Goal: Task Accomplishment & Management: Complete application form

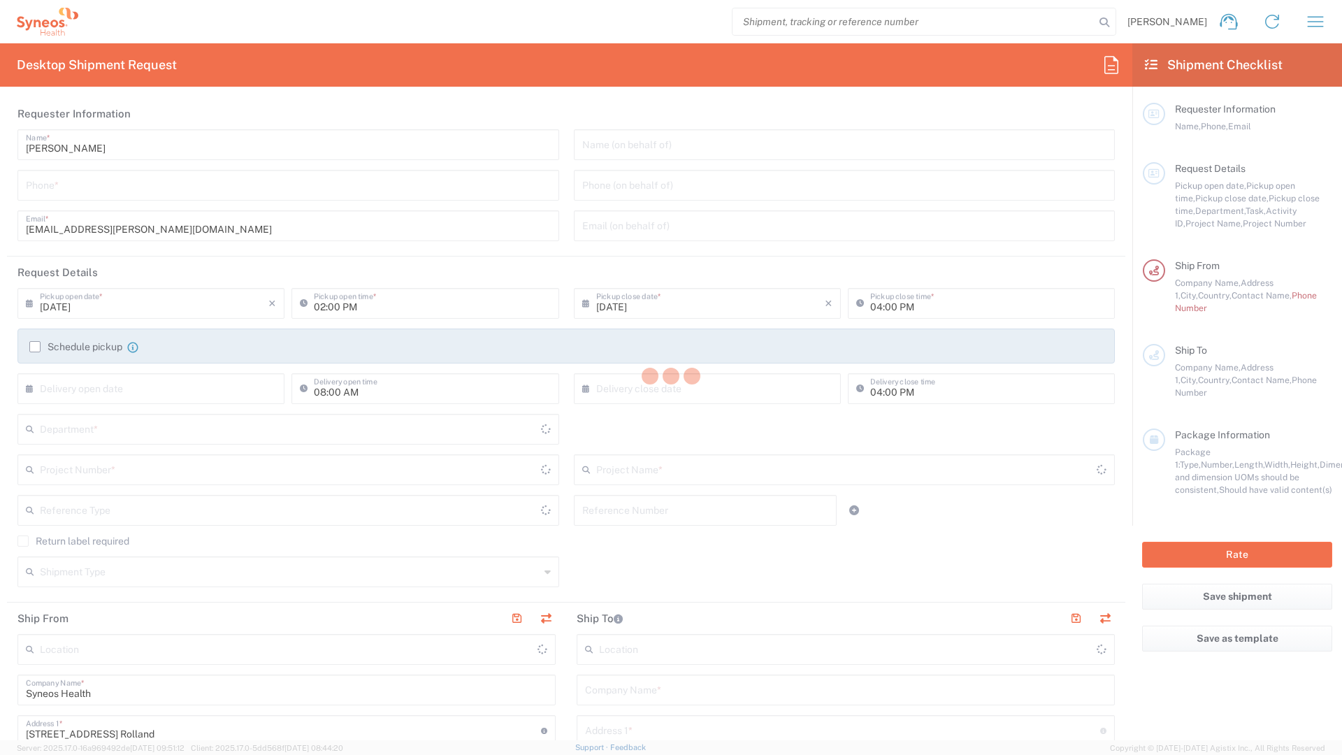
type input "Île-de-France"
type input "8350"
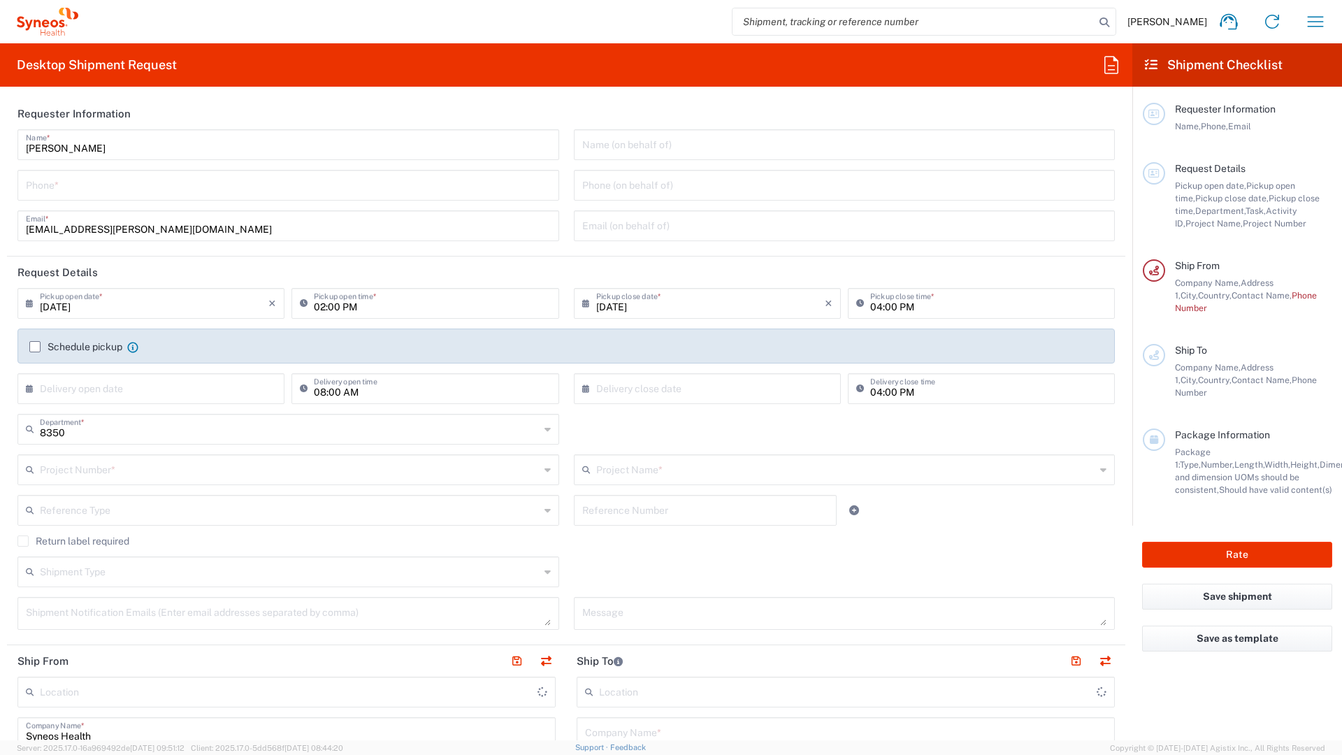
type input "[GEOGRAPHIC_DATA]"
type input "Syneos Health France SARL"
type input "Île-de-France"
type input "8350"
type input "[GEOGRAPHIC_DATA]"
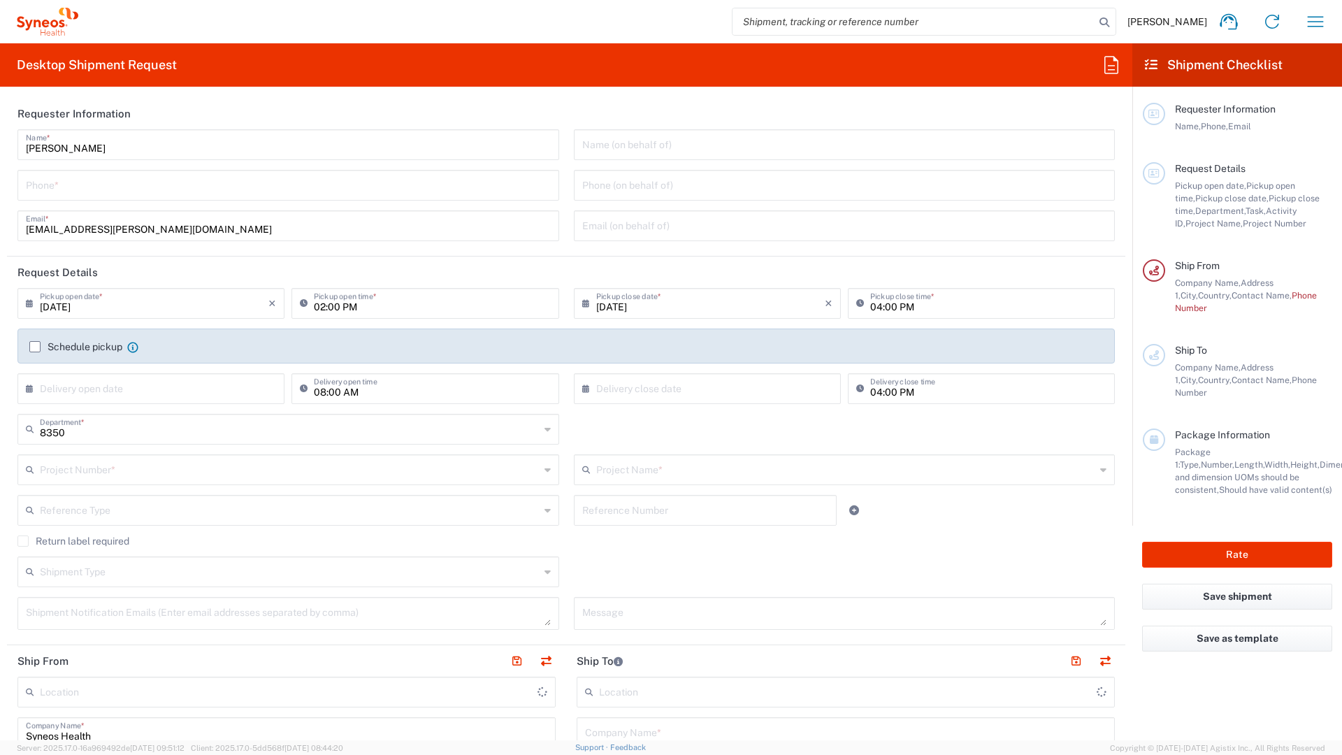
type input "Syneos Health France SARL"
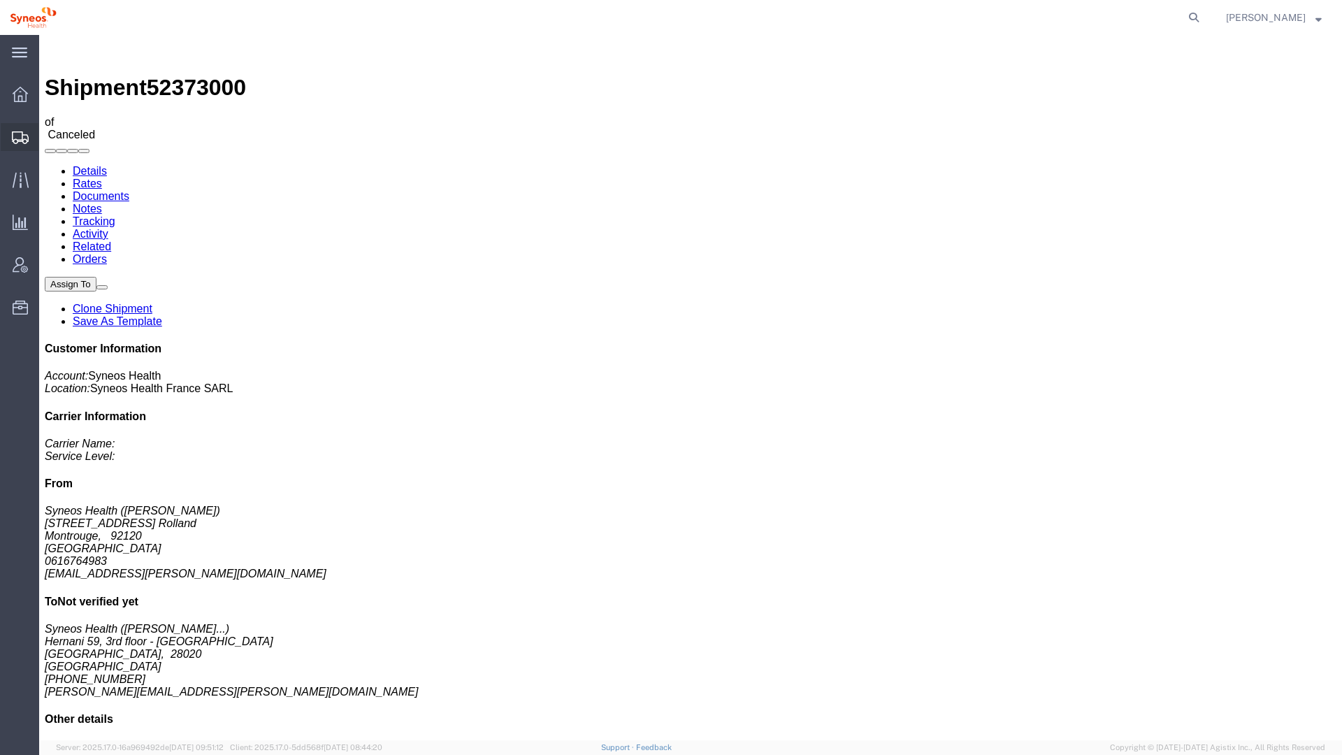
click at [0, 0] on span "Shipment Manager" at bounding box center [0, 0] width 0 height 0
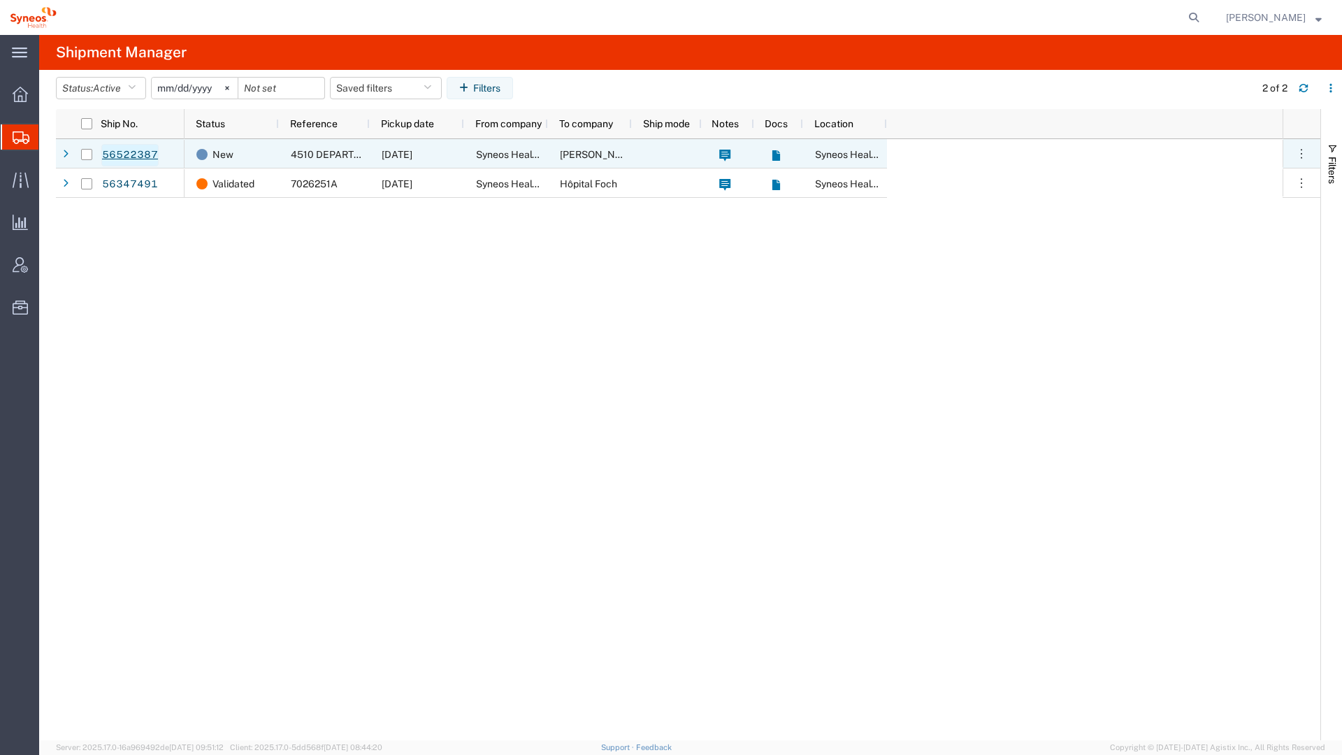
click at [144, 159] on link "56522387" at bounding box center [129, 155] width 57 height 22
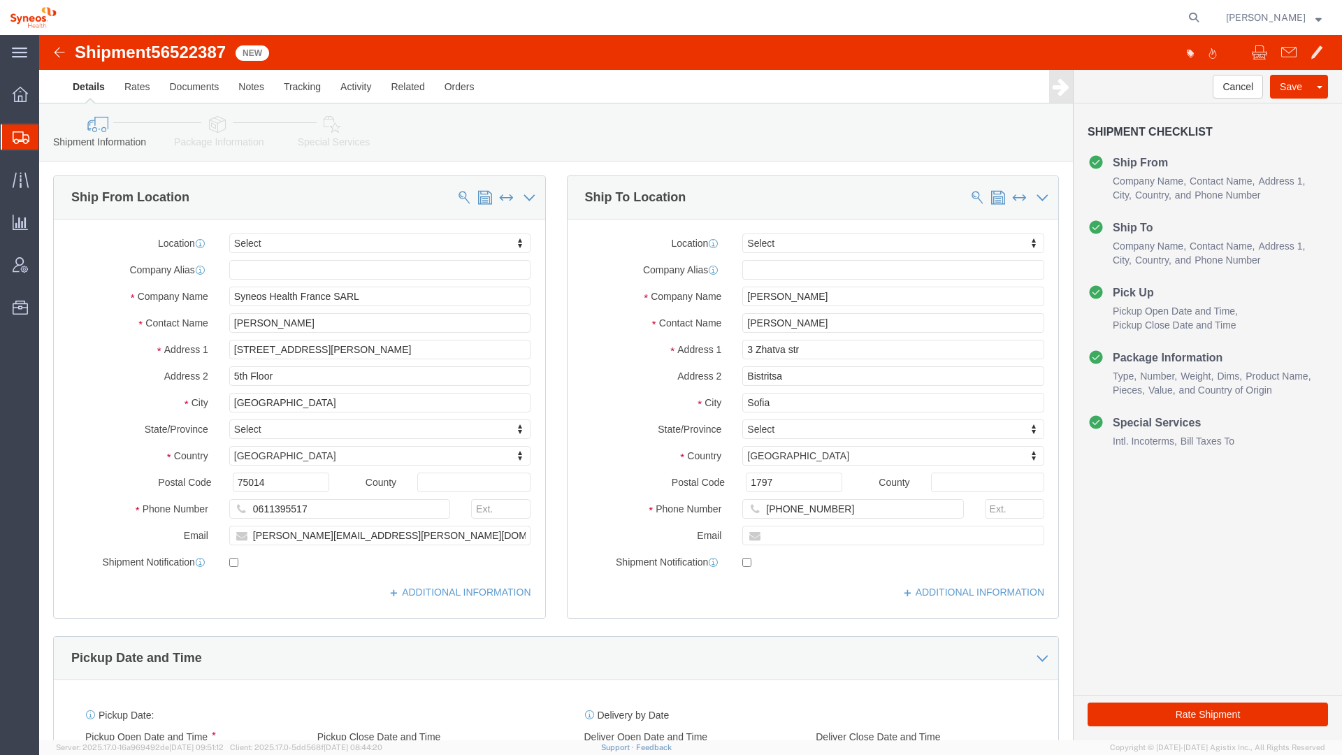
select select
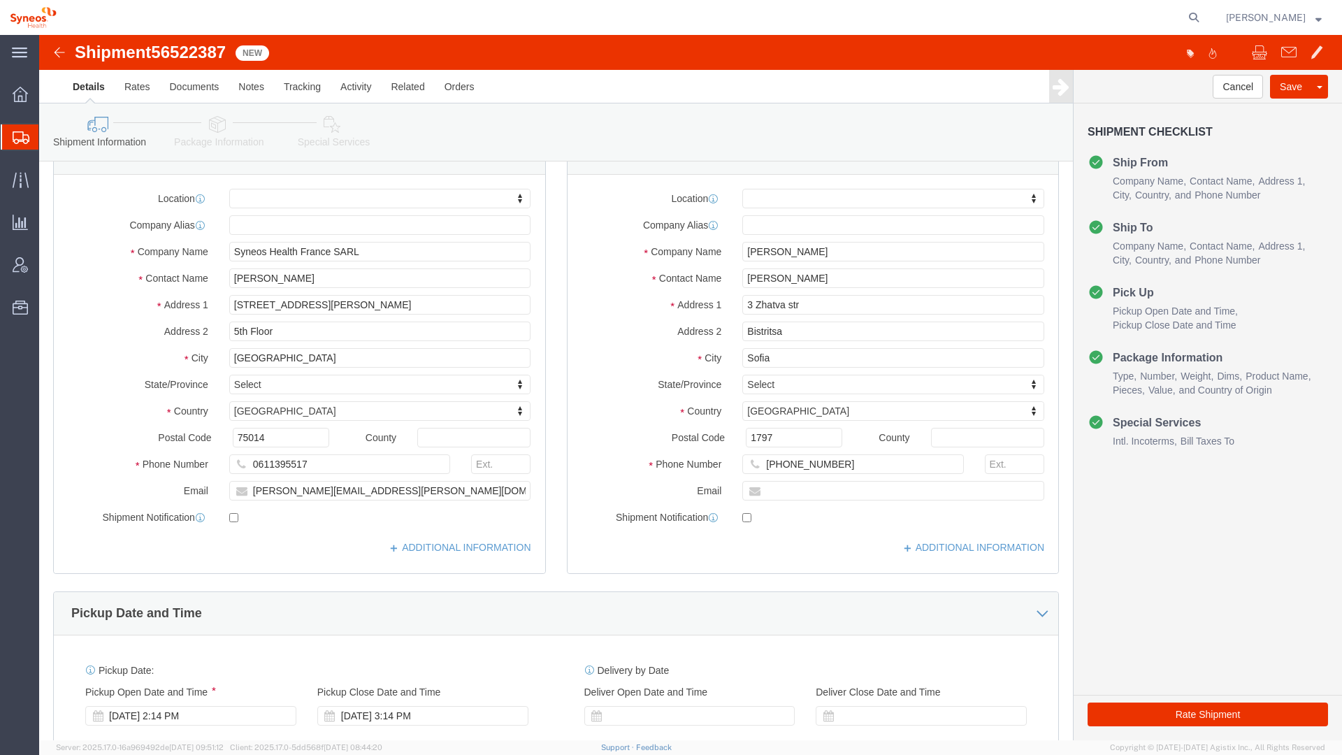
scroll to position [144, 0]
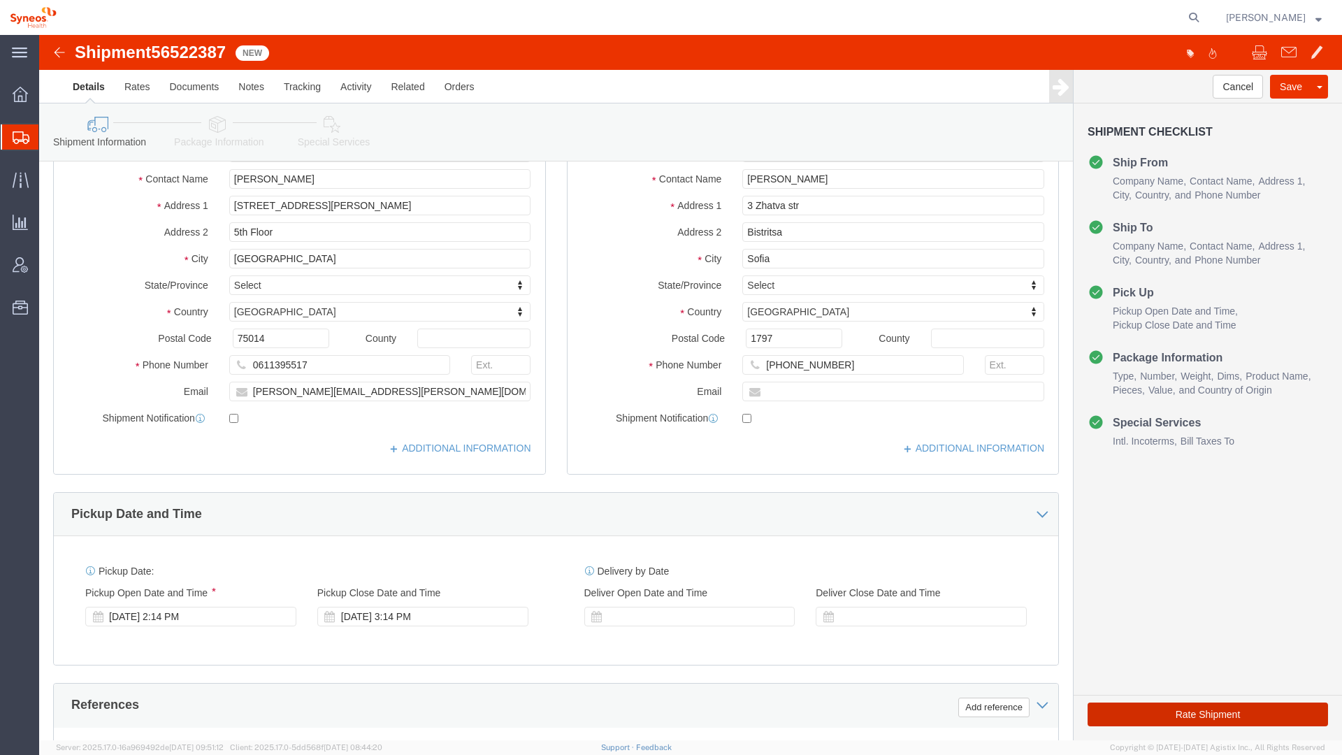
click button "Rate Shipment"
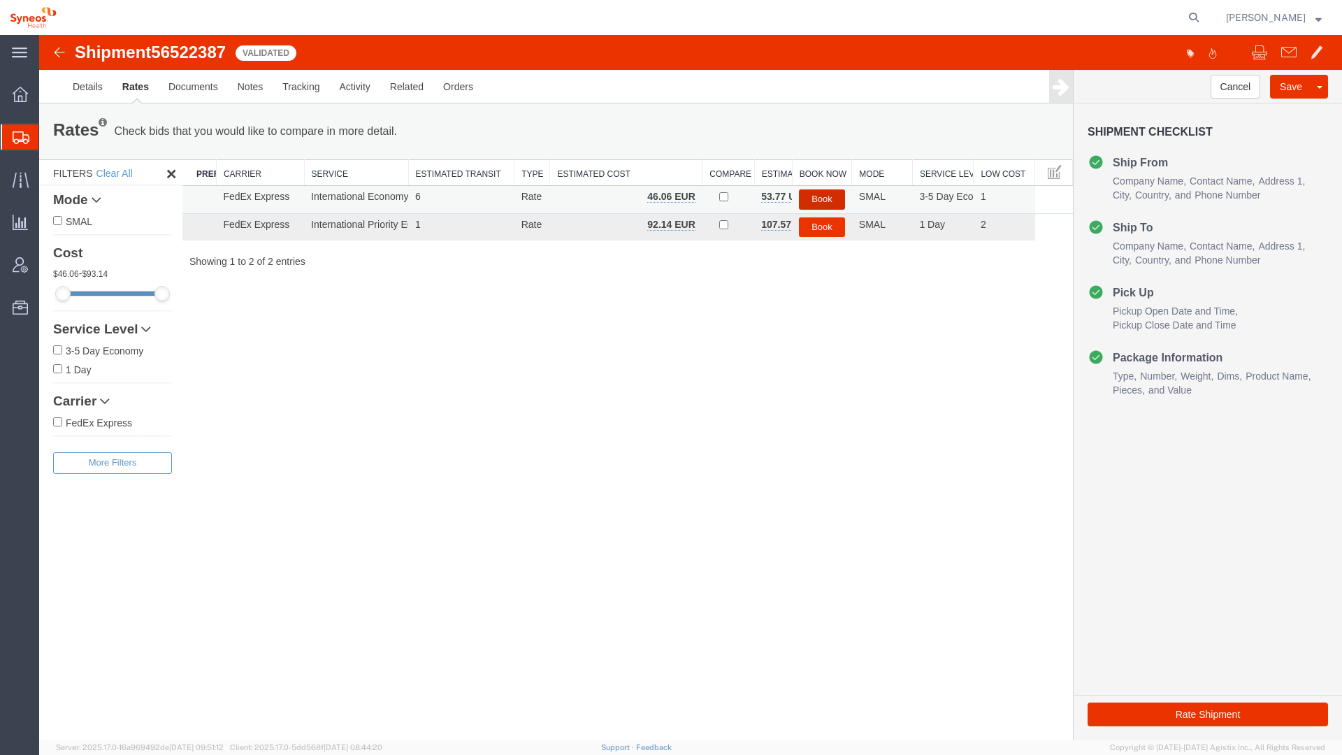
click at [813, 195] on button "Book" at bounding box center [822, 199] width 46 height 20
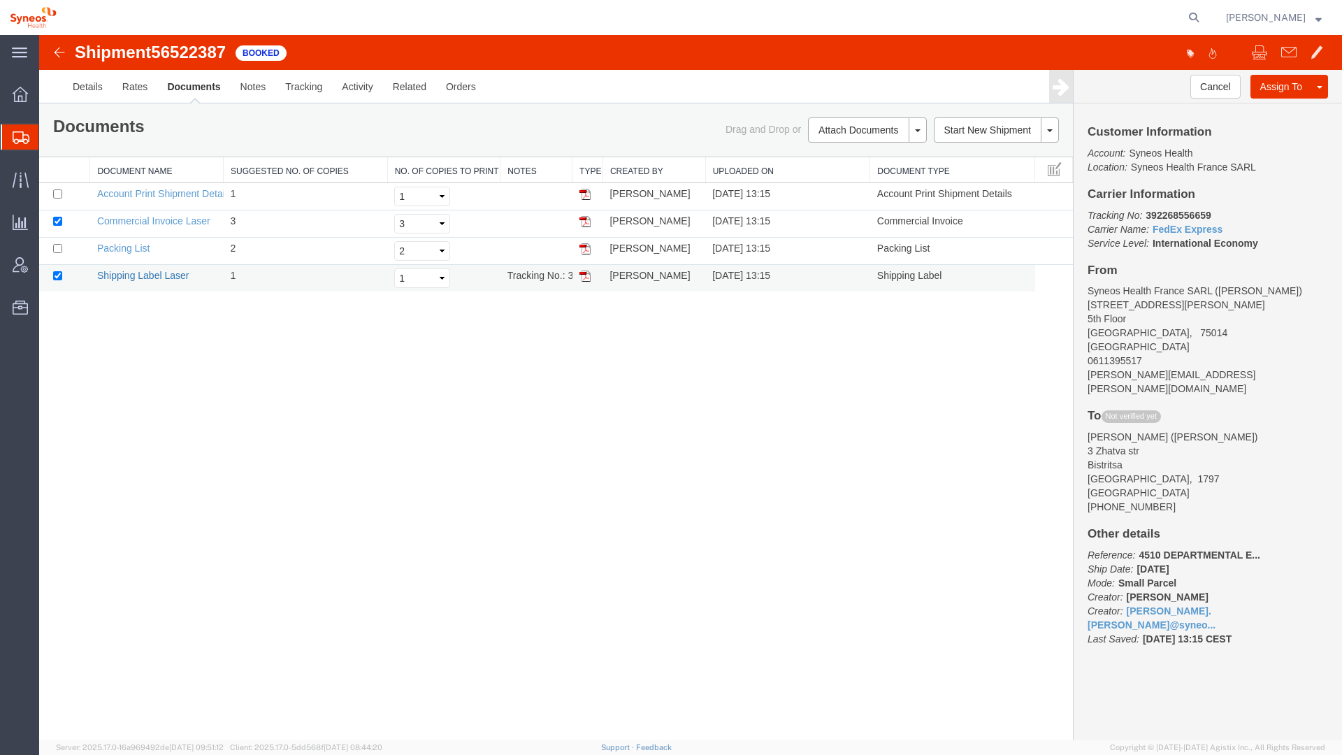
click at [164, 277] on link "Shipping Label Laser" at bounding box center [143, 275] width 92 height 11
